Goal: Navigation & Orientation: Find specific page/section

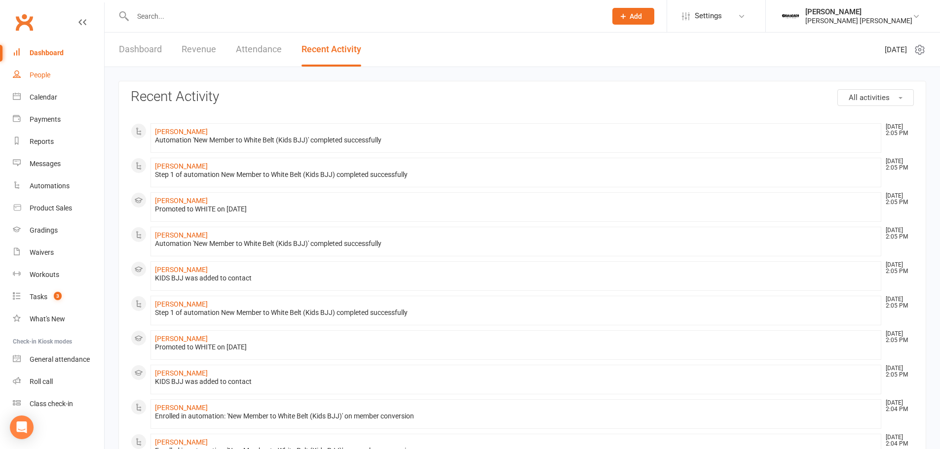
click at [43, 76] on div "People" at bounding box center [40, 75] width 21 height 8
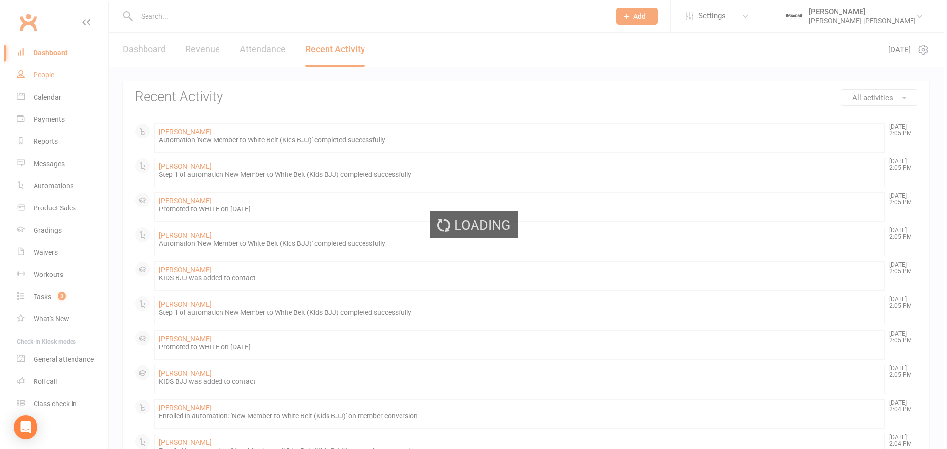
select select "100"
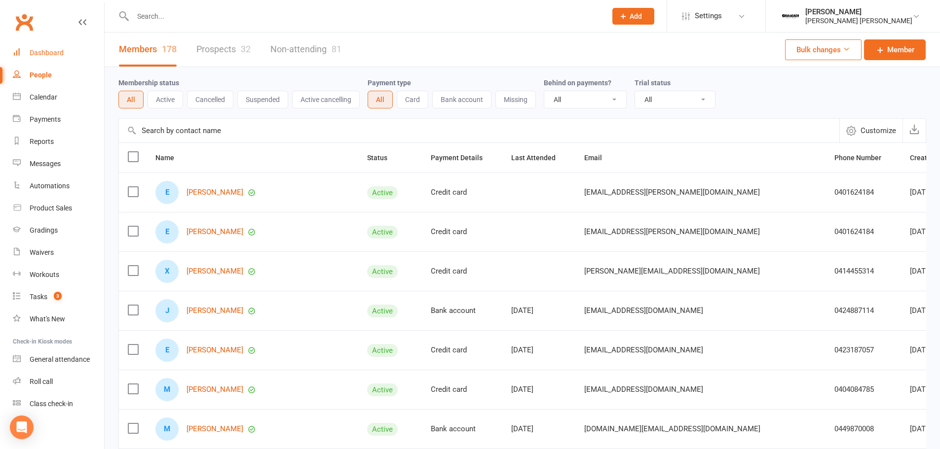
click at [32, 51] on div "Dashboard" at bounding box center [47, 53] width 34 height 8
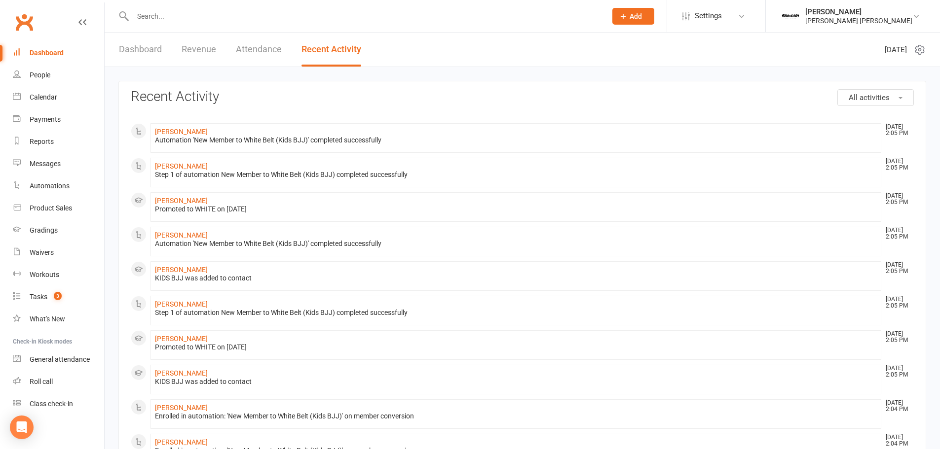
click at [113, 35] on div "Dashboard Revenue Attendance Recent Activity" at bounding box center [240, 50] width 271 height 34
click at [166, 64] on div "Dashboard Revenue Attendance Recent Activity" at bounding box center [240, 50] width 271 height 34
click at [151, 55] on link "Dashboard" at bounding box center [140, 50] width 43 height 34
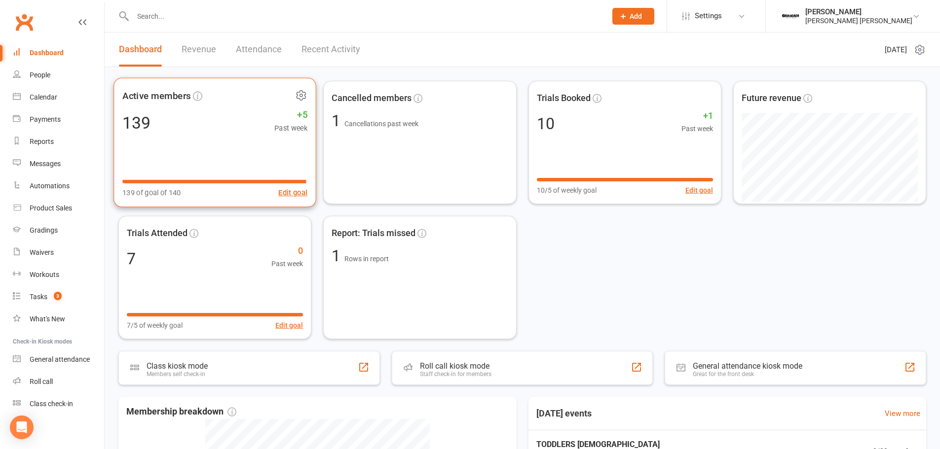
click at [300, 94] on icon at bounding box center [301, 95] width 12 height 12
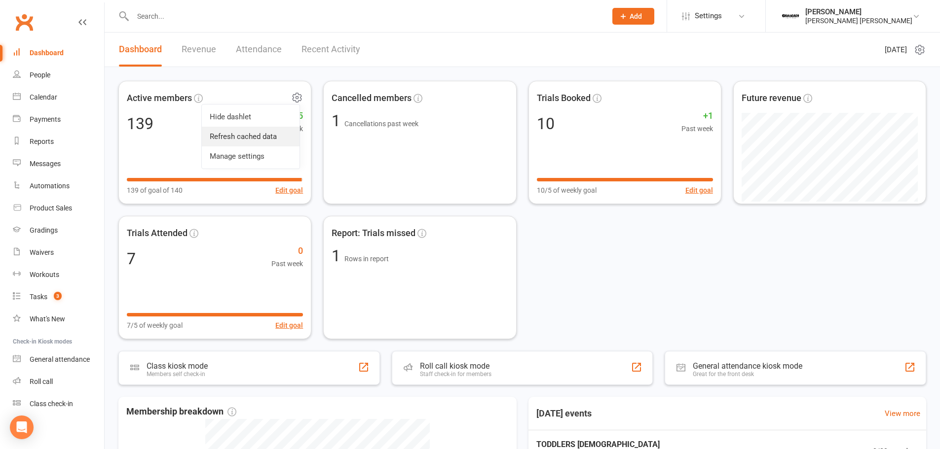
click at [256, 141] on link "Refresh cached data" at bounding box center [251, 137] width 98 height 20
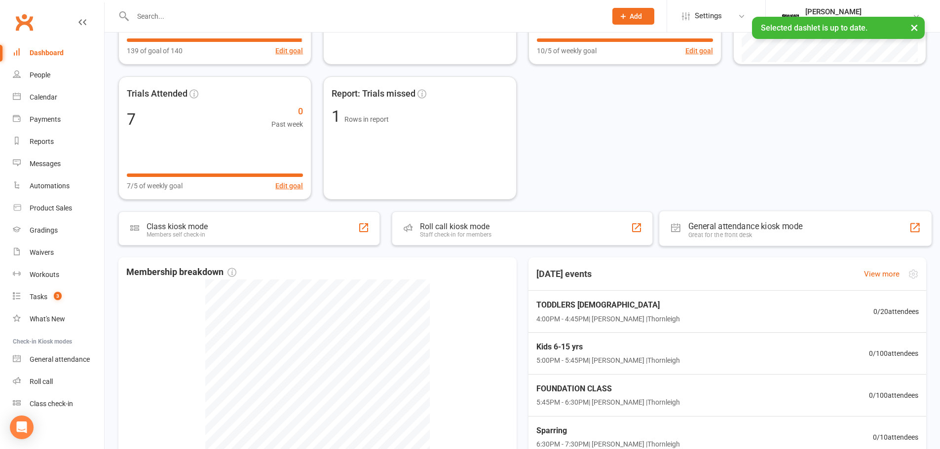
scroll to position [148, 0]
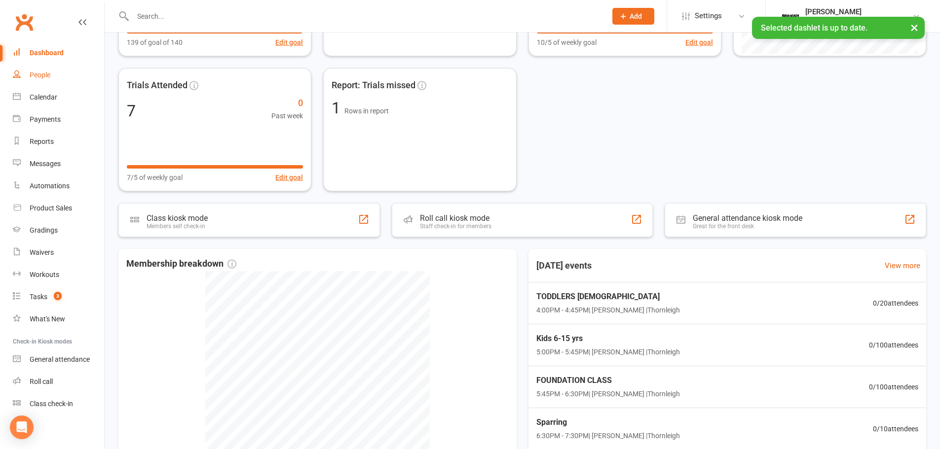
click at [35, 85] on link "People" at bounding box center [58, 75] width 91 height 22
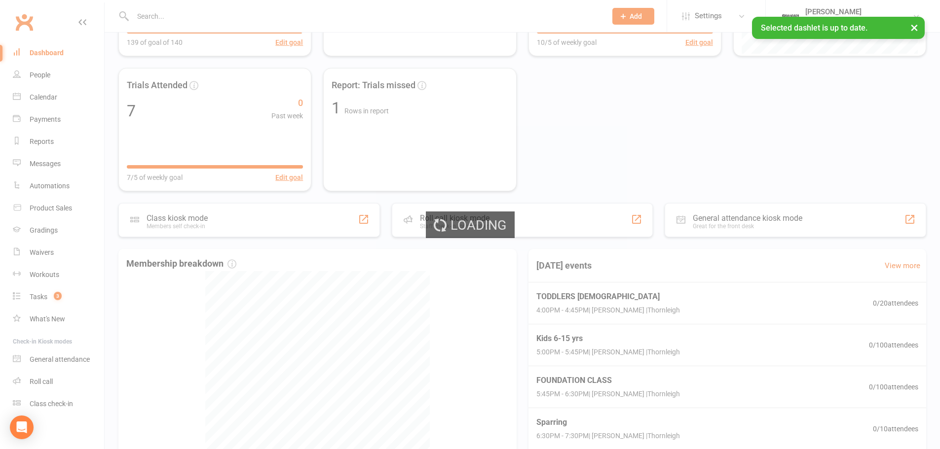
click at [40, 96] on div "Loading" at bounding box center [470, 224] width 940 height 449
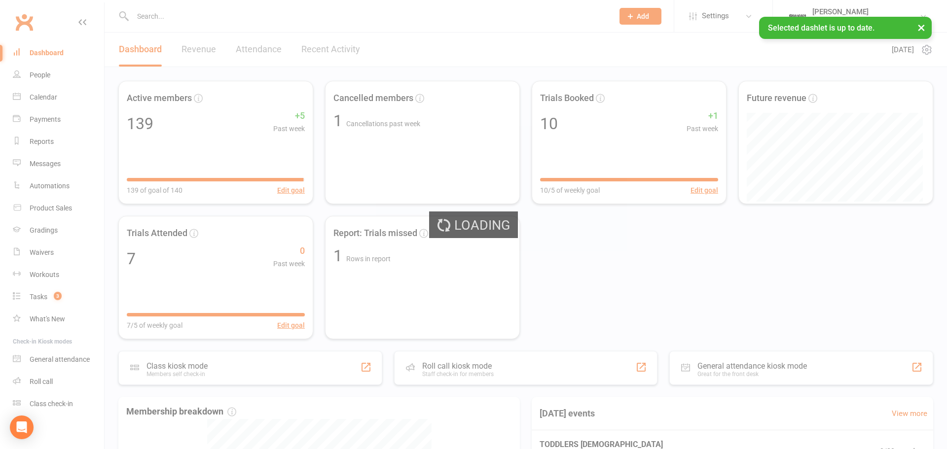
select select "100"
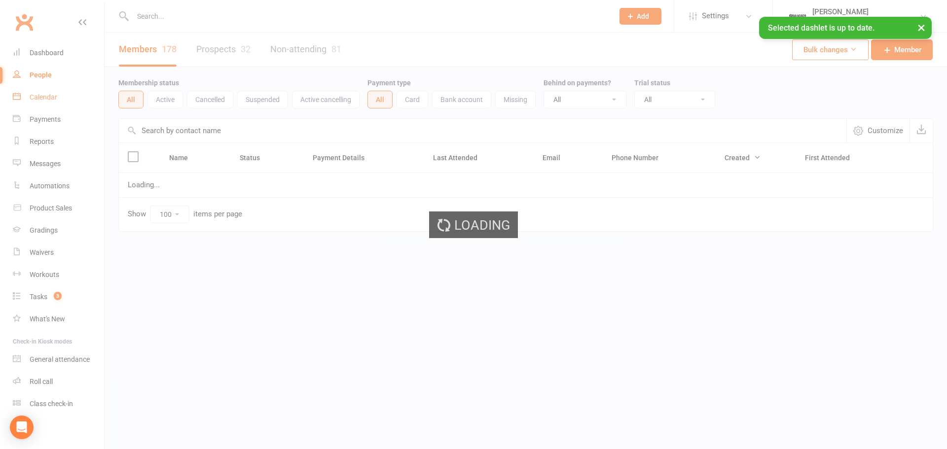
click at [43, 104] on link "Calendar" at bounding box center [58, 97] width 91 height 22
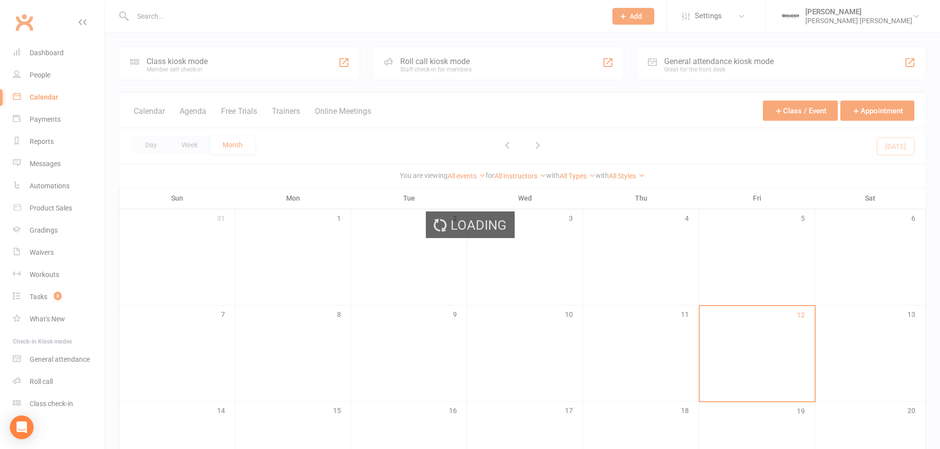
click at [43, 98] on div "Loading" at bounding box center [470, 224] width 940 height 449
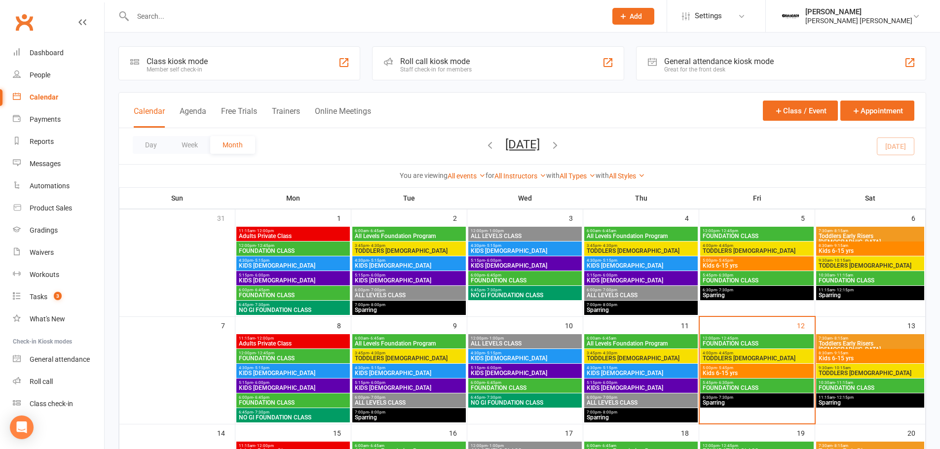
click at [37, 96] on div "Calendar" at bounding box center [44, 97] width 29 height 8
click at [237, 111] on button "Free Trials" at bounding box center [239, 117] width 36 height 21
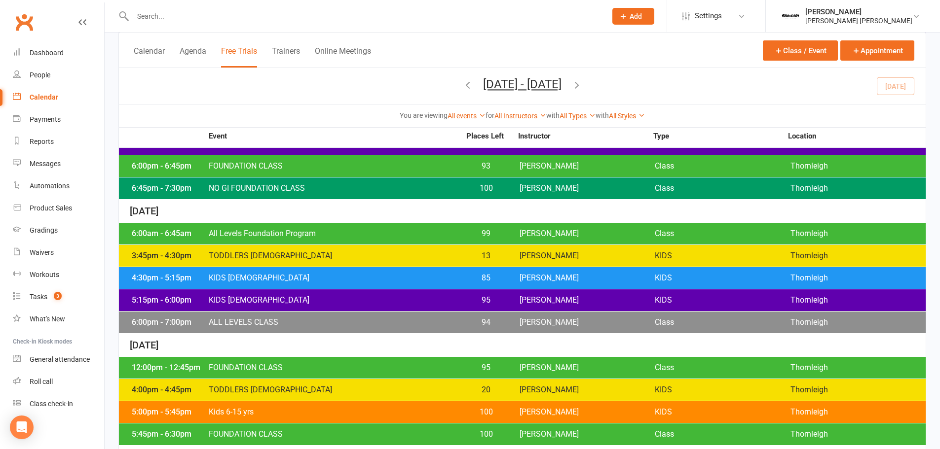
scroll to position [558, 0]
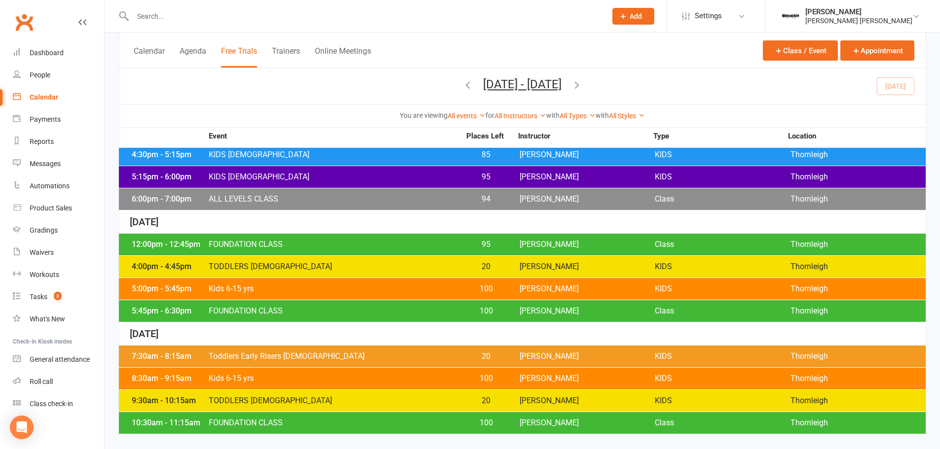
click at [524, 404] on span "[PERSON_NAME]" at bounding box center [586, 401] width 135 height 8
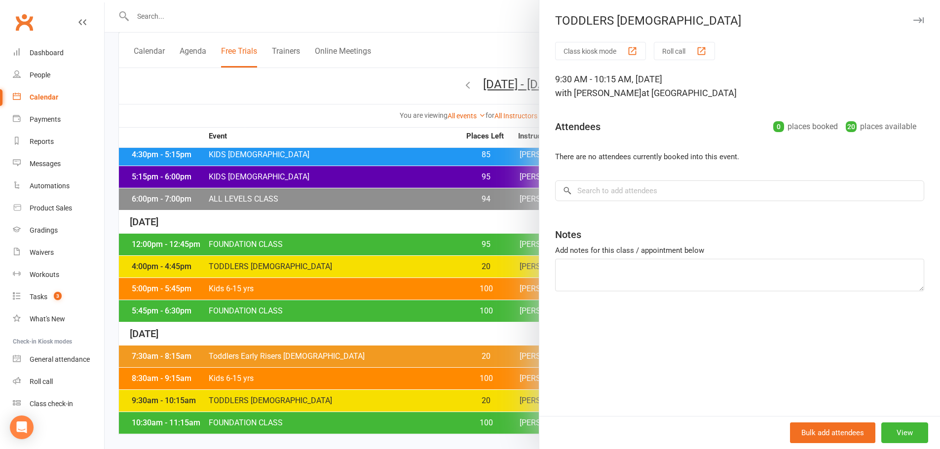
click at [456, 444] on div at bounding box center [522, 224] width 835 height 449
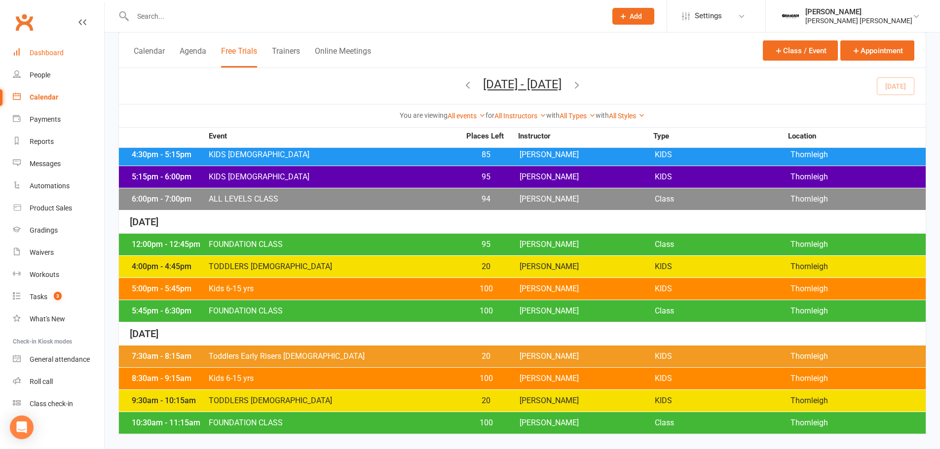
click at [31, 51] on div "Dashboard" at bounding box center [47, 53] width 34 height 8
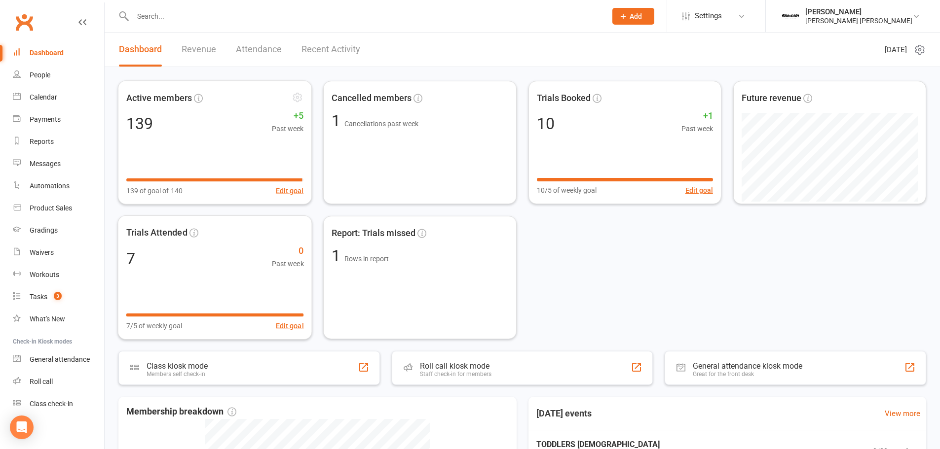
drag, startPoint x: 186, startPoint y: 197, endPoint x: 189, endPoint y: 202, distance: 5.5
click at [188, 200] on div "Active members 139 +5 Past week 139 of goal of 140 Edit goal" at bounding box center [215, 142] width 194 height 124
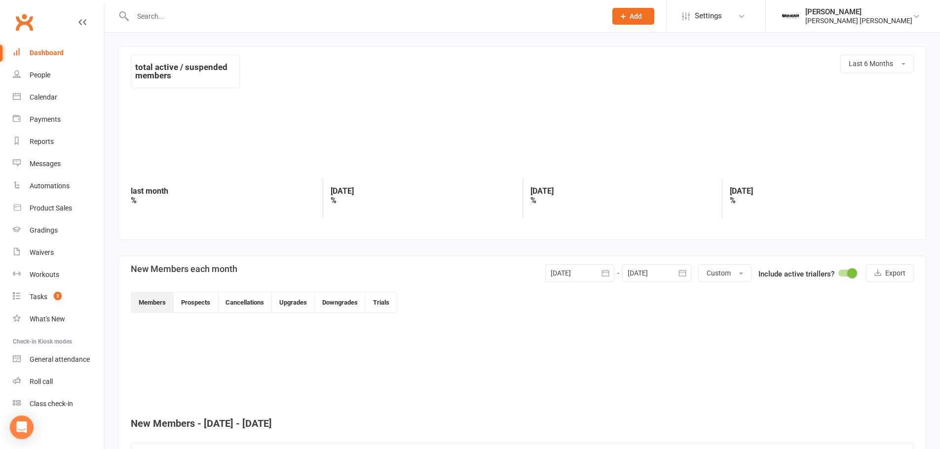
click at [196, 251] on div "total active / suspended members Last 6 Months last month % [DATE] % [DATE] % […" at bounding box center [522, 290] width 835 height 515
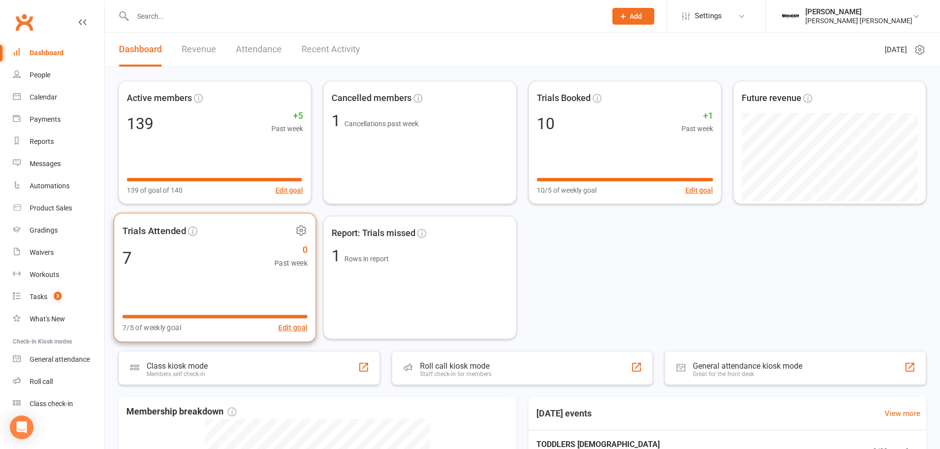
click at [183, 268] on div "7 0 Past week" at bounding box center [214, 258] width 185 height 22
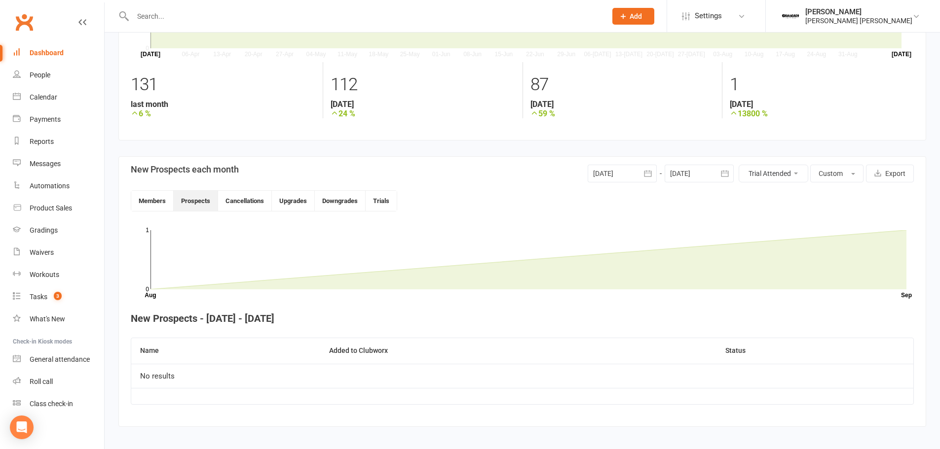
scroll to position [121, 0]
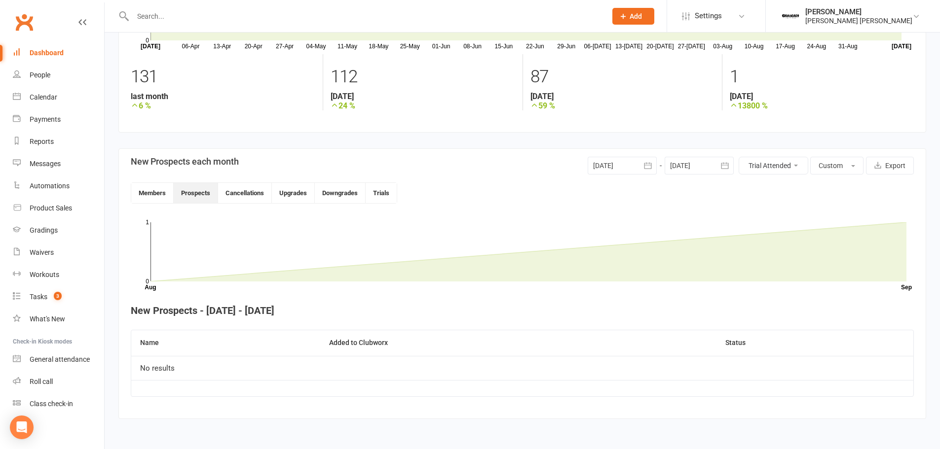
click at [597, 161] on div at bounding box center [621, 166] width 69 height 18
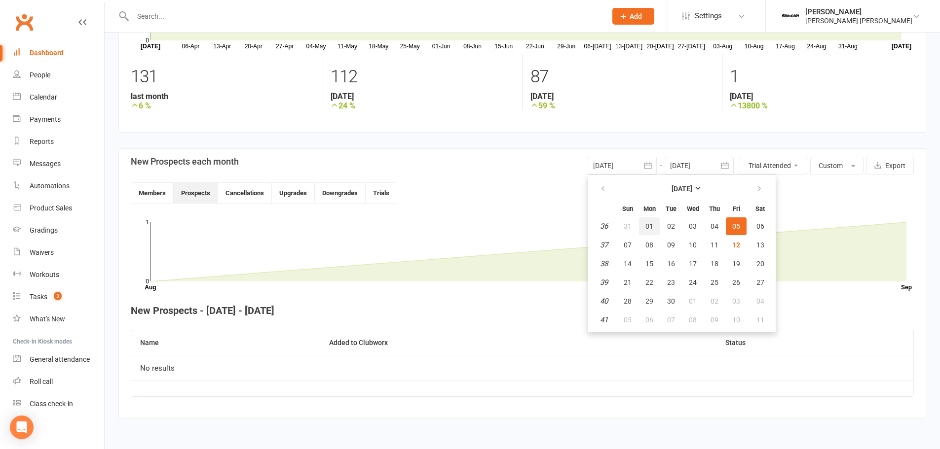
click at [649, 227] on span "01" at bounding box center [649, 226] width 8 height 8
type input "[DATE]"
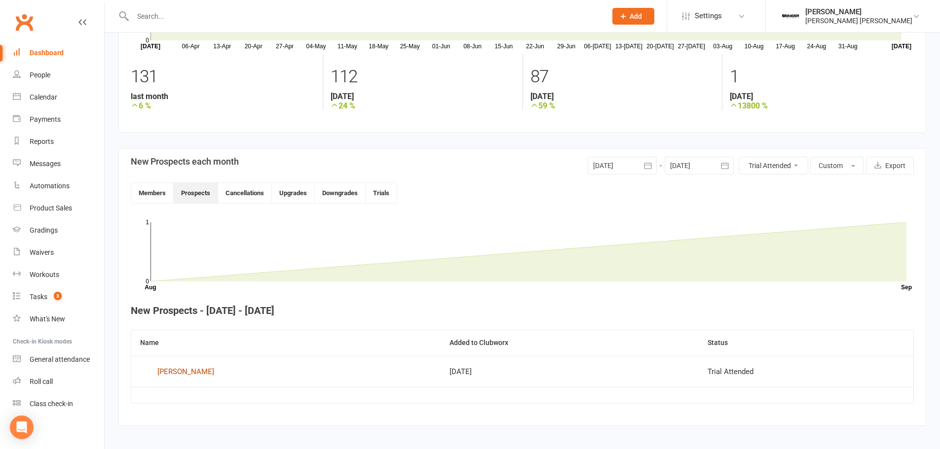
click at [181, 373] on div "[PERSON_NAME]" at bounding box center [185, 371] width 57 height 15
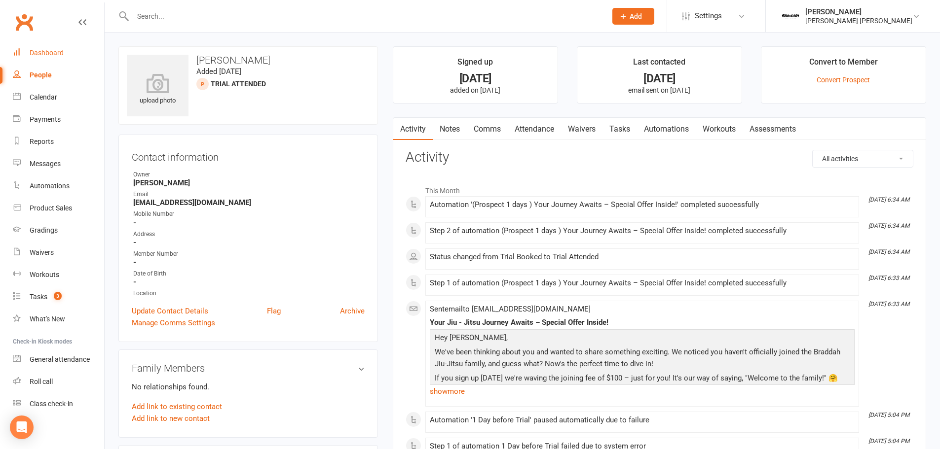
click at [58, 45] on link "Dashboard" at bounding box center [58, 53] width 91 height 22
